Goal: Task Accomplishment & Management: Use online tool/utility

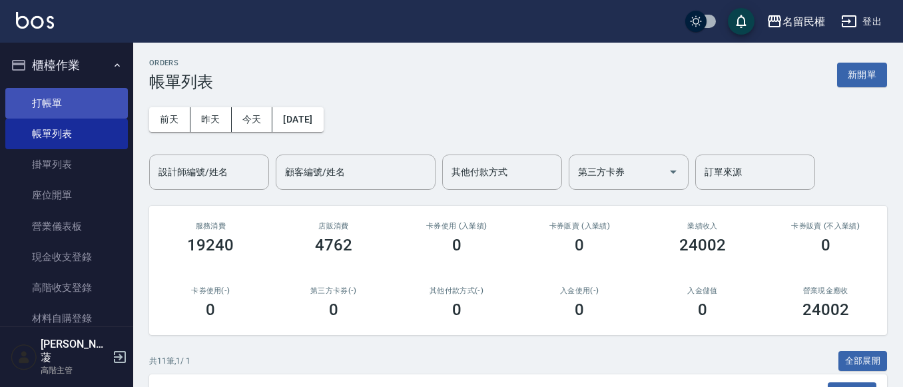
click at [65, 103] on link "打帳單" at bounding box center [66, 103] width 123 height 31
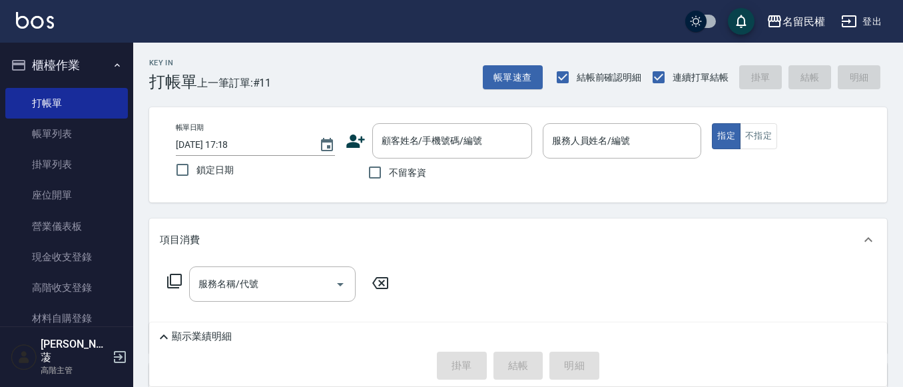
click at [407, 167] on span "不留客資" at bounding box center [407, 173] width 37 height 14
click at [389, 167] on input "不留客資" at bounding box center [375, 173] width 28 height 28
checkbox input "true"
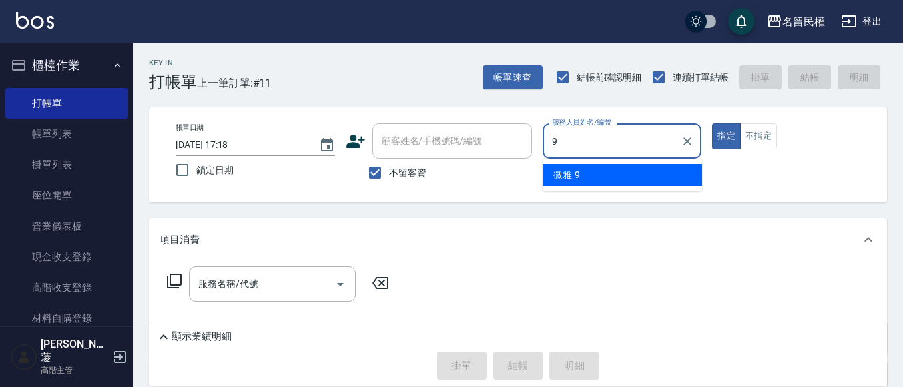
type input "微雅-9"
type button "true"
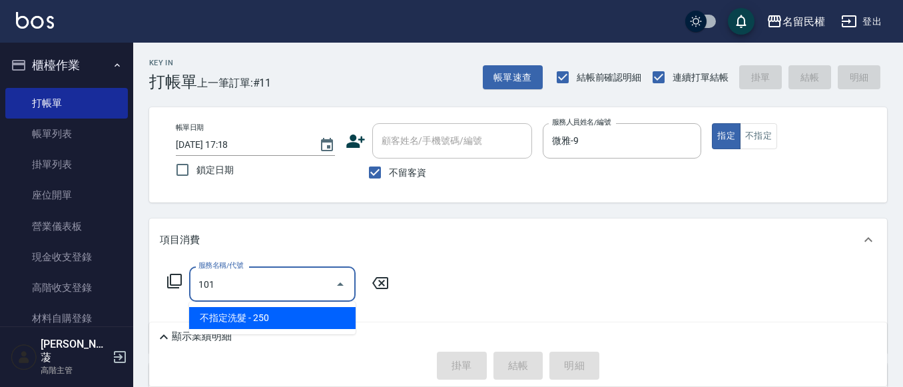
type input "不指定洗髮(101)"
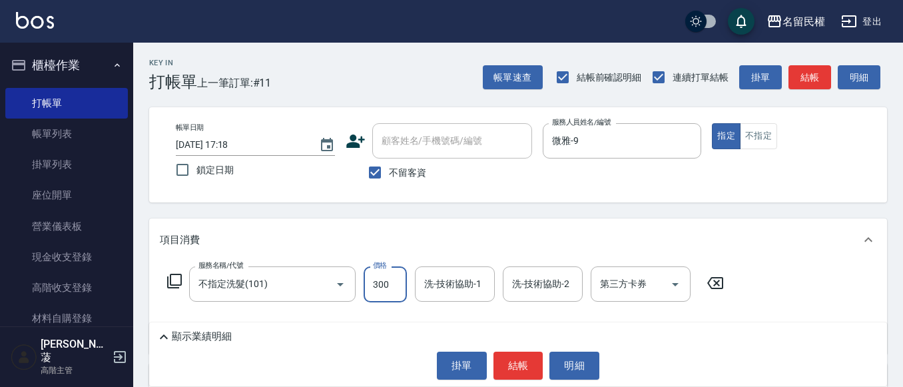
type input "300"
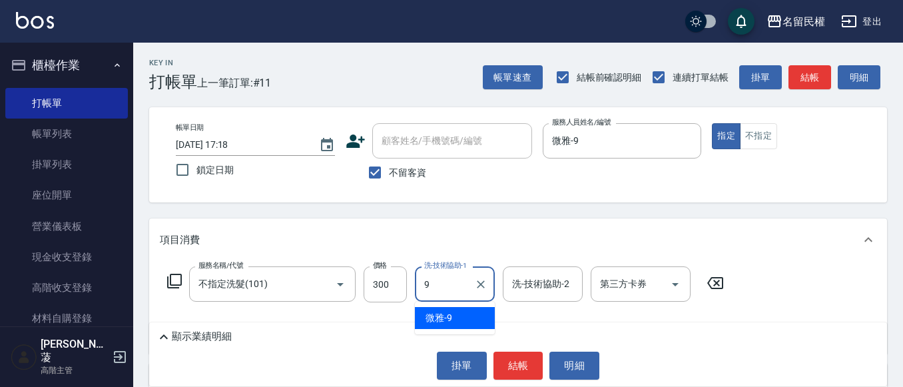
type input "微雅-9"
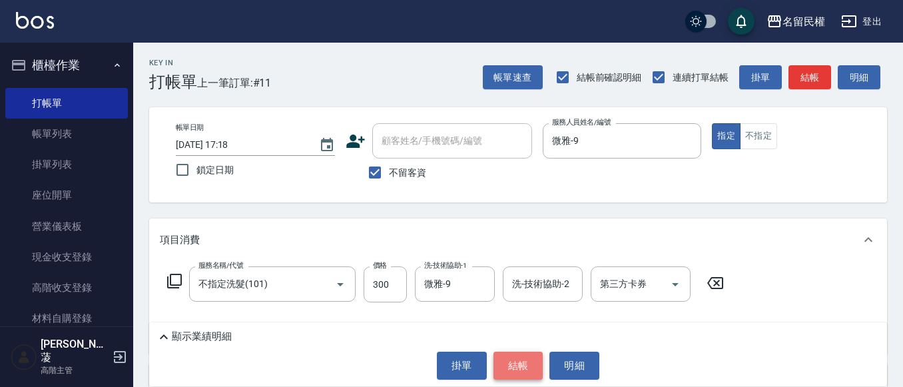
click at [530, 361] on button "結帳" at bounding box center [519, 366] width 50 height 28
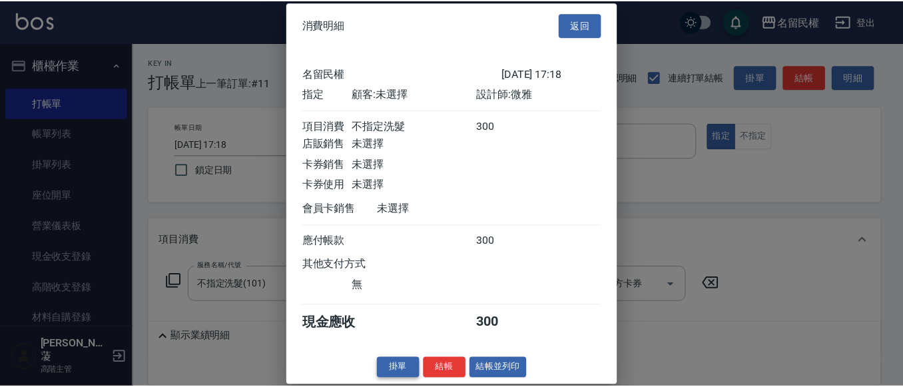
scroll to position [17, 0]
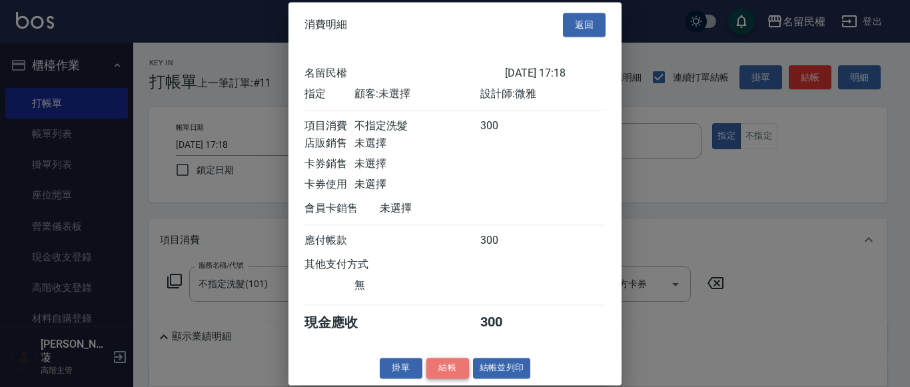
click at [436, 370] on button "結帳" at bounding box center [447, 368] width 43 height 21
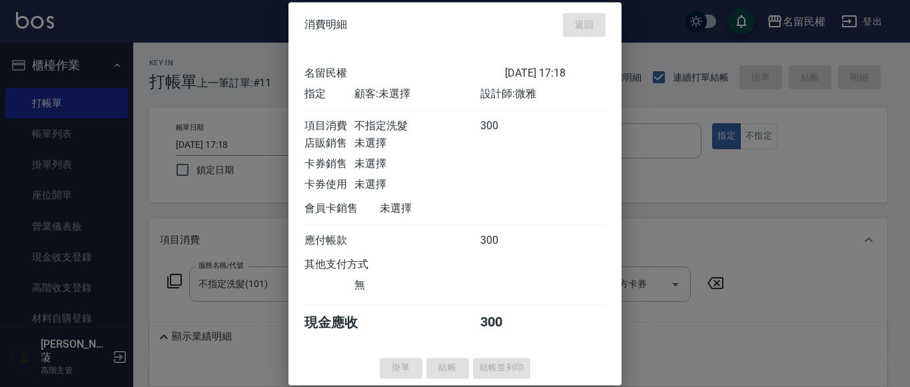
type input "[DATE] 17:19"
